Goal: Task Accomplishment & Management: Use online tool/utility

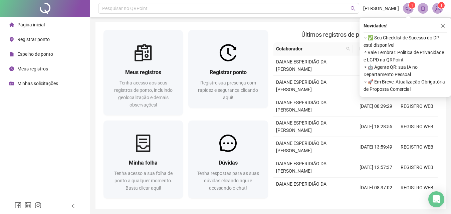
click at [444, 22] on button "button" at bounding box center [443, 26] width 8 height 8
click at [446, 25] on button "button" at bounding box center [443, 26] width 8 height 8
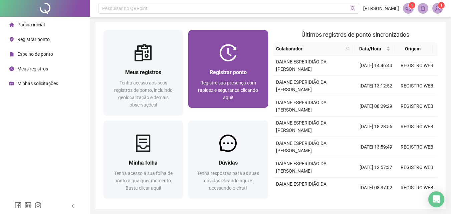
click at [212, 71] on span "Registrar ponto" at bounding box center [228, 72] width 37 height 6
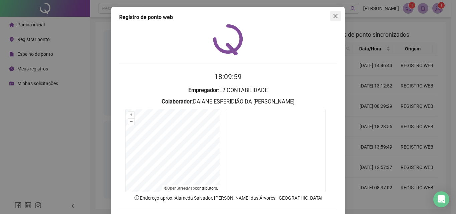
click at [333, 16] on icon "close" at bounding box center [335, 15] width 5 height 5
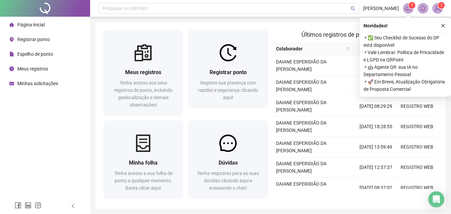
click at [443, 25] on icon "close" at bounding box center [442, 25] width 5 height 5
click at [442, 22] on button "button" at bounding box center [443, 26] width 8 height 8
click at [445, 24] on button "button" at bounding box center [443, 26] width 8 height 8
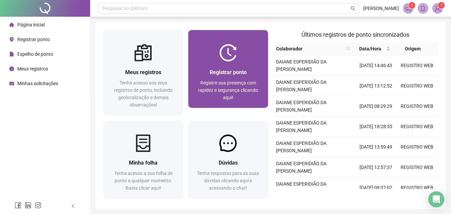
click at [228, 62] on div "Registrar ponto Registre sua presença com rapidez e segurança clicando aqui!" at bounding box center [227, 84] width 79 height 46
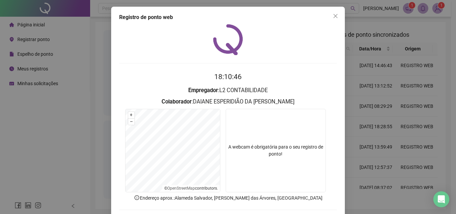
scroll to position [32, 0]
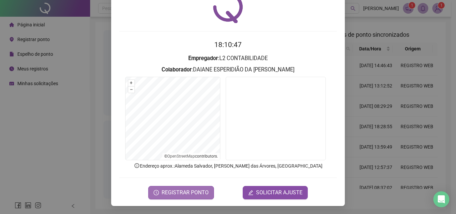
click at [183, 191] on span "REGISTRAR PONTO" at bounding box center [185, 193] width 47 height 8
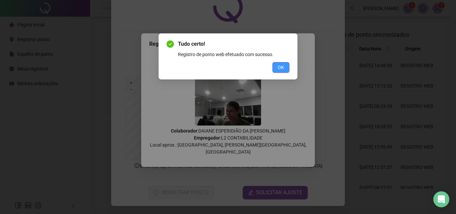
click at [280, 69] on span "OK" at bounding box center [281, 67] width 6 height 7
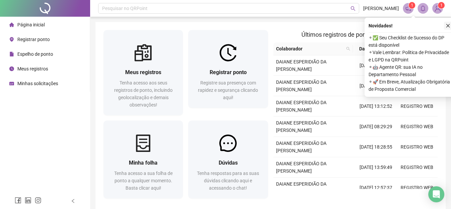
click at [449, 24] on icon "close" at bounding box center [448, 26] width 4 height 4
